Goal: Task Accomplishment & Management: Manage account settings

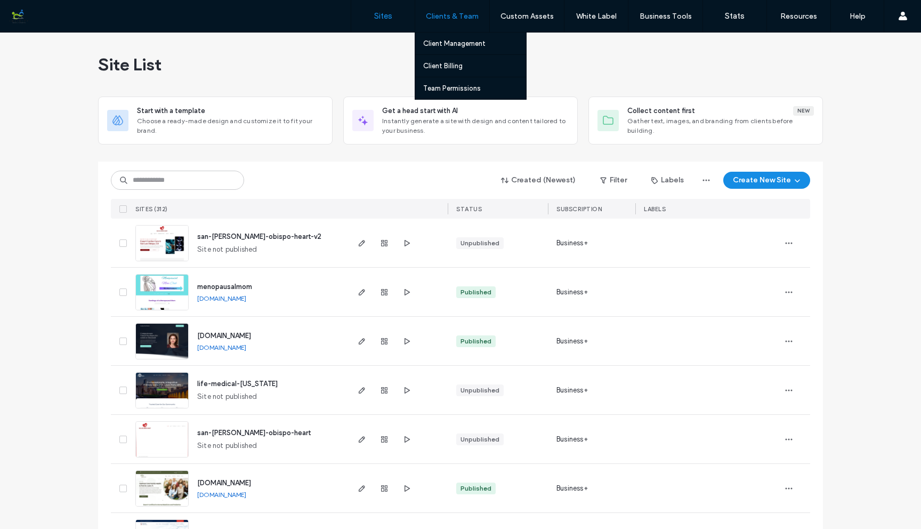
click at [456, 19] on label "Clients & Team" at bounding box center [452, 16] width 53 height 9
click at [451, 42] on label "Client Management" at bounding box center [454, 43] width 62 height 8
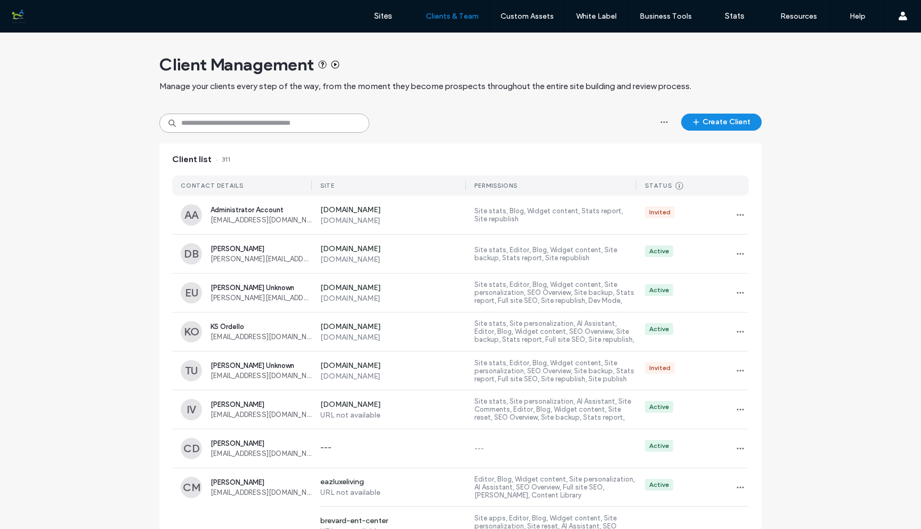
click at [272, 125] on input at bounding box center [264, 123] width 210 height 19
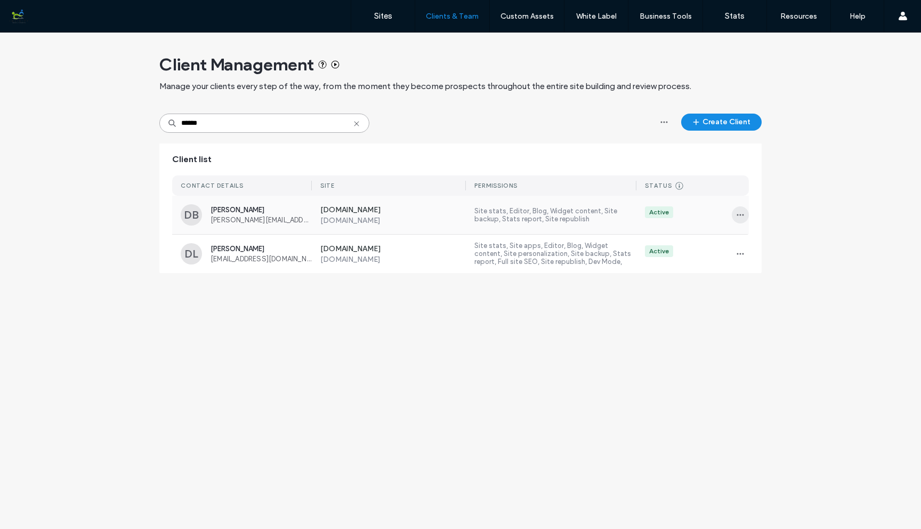
type input "******"
click at [736, 215] on icon "button" at bounding box center [740, 215] width 9 height 9
click at [262, 213] on span "[PERSON_NAME]" at bounding box center [261, 210] width 101 height 8
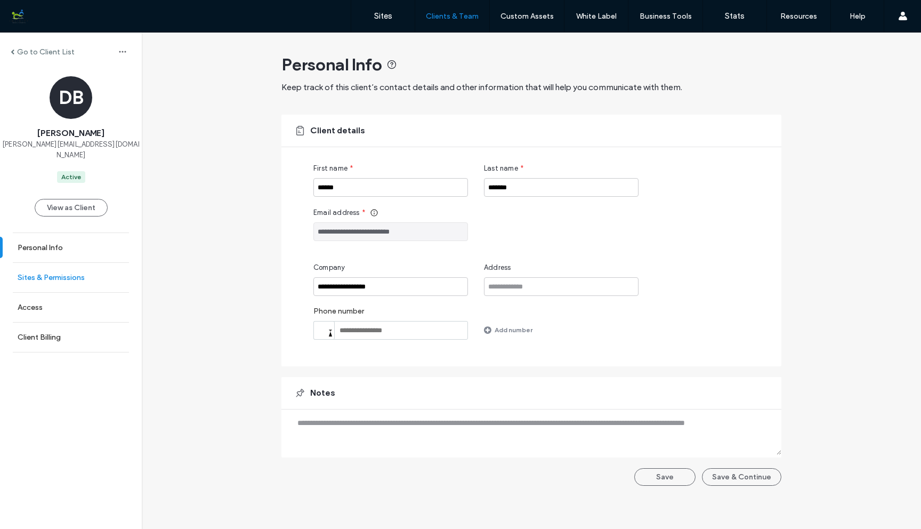
click at [84, 273] on label "Sites & Permissions" at bounding box center [51, 277] width 67 height 9
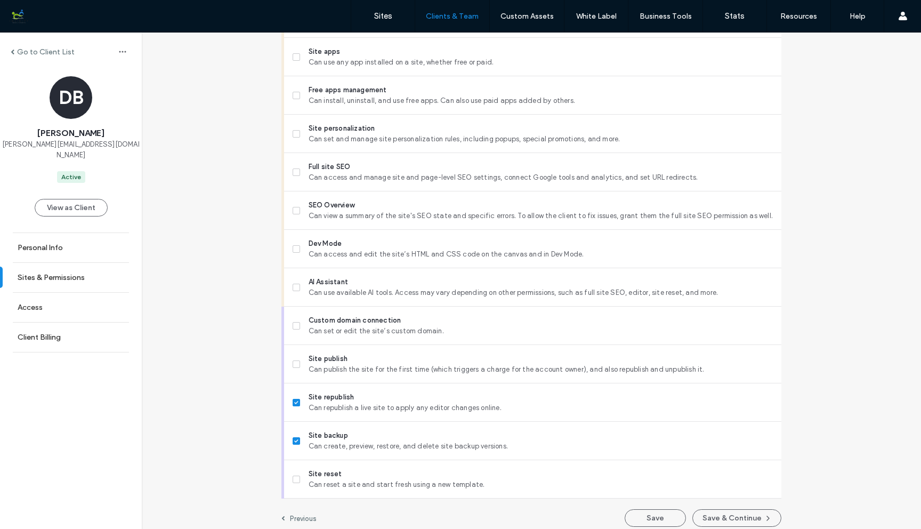
scroll to position [822, 0]
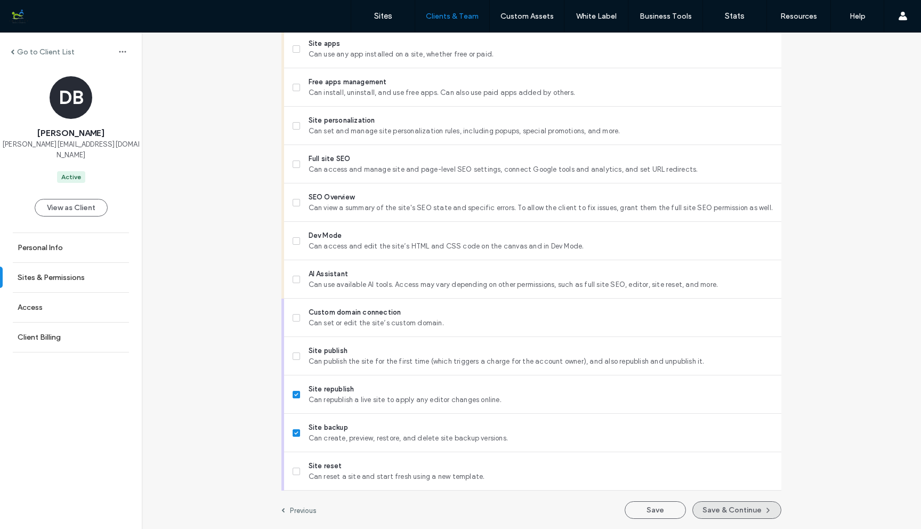
click at [735, 511] on button "Save & Continue" at bounding box center [737, 510] width 89 height 18
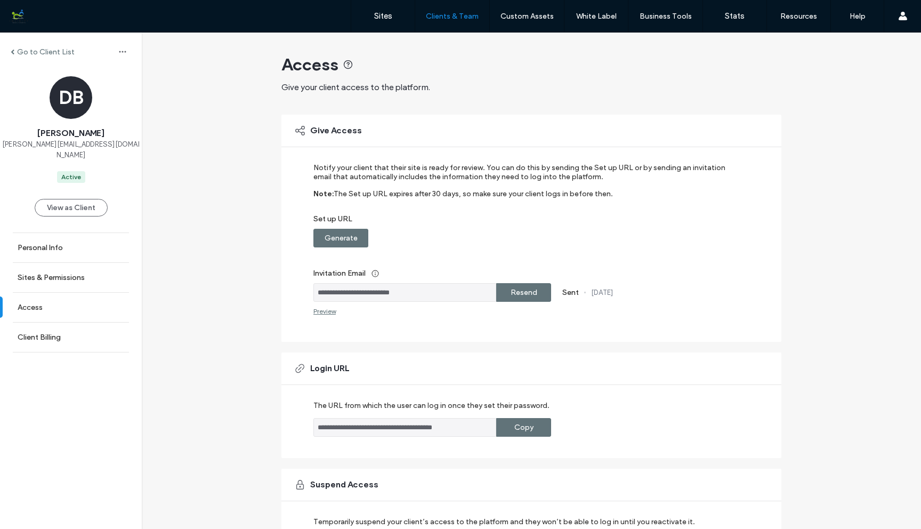
click at [344, 237] on label "Generate" at bounding box center [341, 238] width 33 height 20
click at [526, 287] on label "Resend" at bounding box center [524, 293] width 27 height 20
click at [533, 233] on div "Copy" at bounding box center [523, 238] width 55 height 19
